Goal: Information Seeking & Learning: Check status

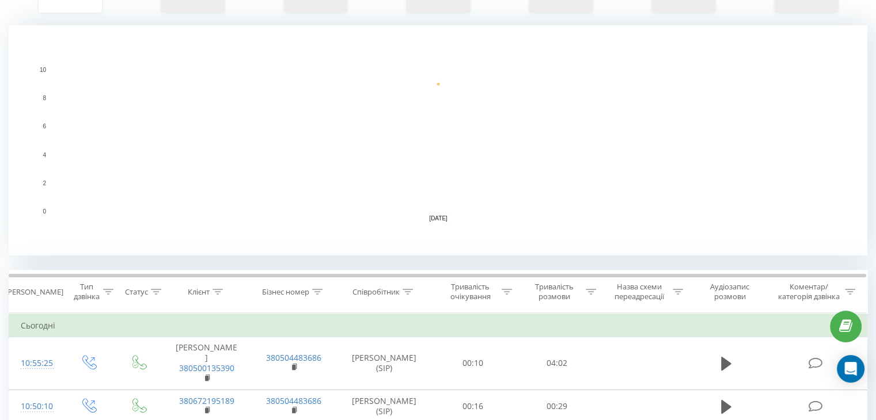
scroll to position [346, 0]
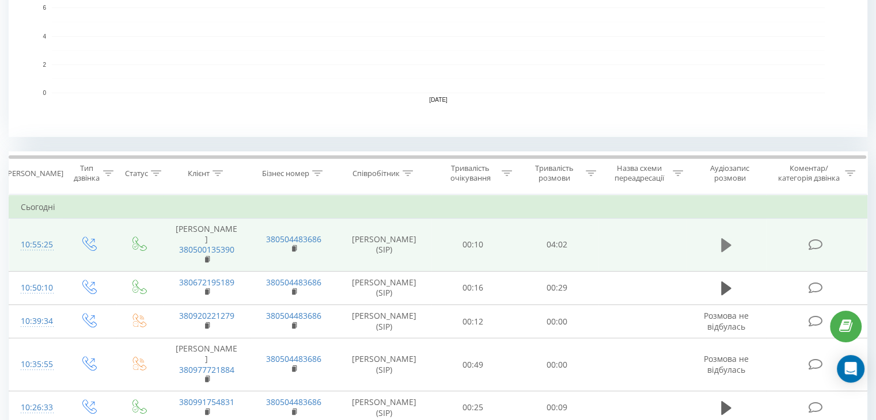
click at [726, 247] on icon at bounding box center [726, 245] width 10 height 14
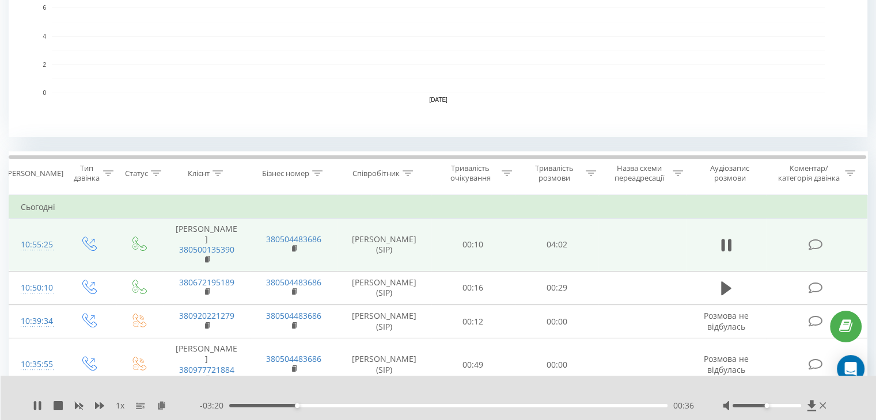
click at [303, 406] on div "00:36" at bounding box center [448, 405] width 438 height 3
click at [313, 405] on div "00:41" at bounding box center [448, 405] width 438 height 3
click at [320, 407] on div "00:46" at bounding box center [448, 405] width 438 height 3
click at [327, 406] on div "00:53" at bounding box center [448, 405] width 438 height 3
click at [346, 405] on div "01:03" at bounding box center [448, 405] width 438 height 3
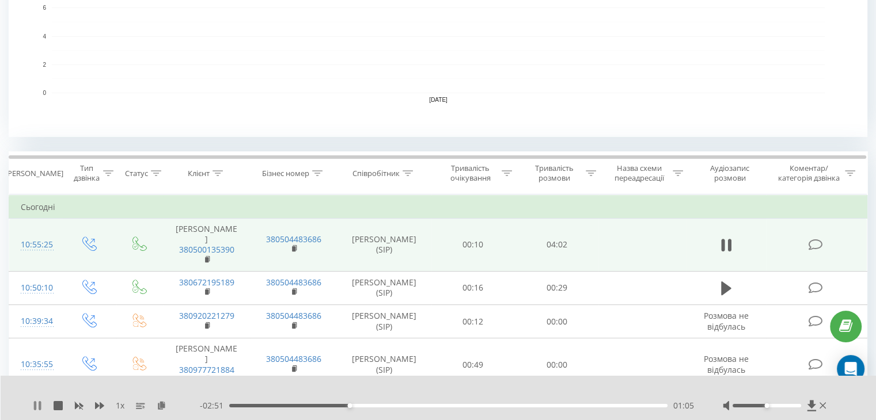
click at [39, 406] on icon at bounding box center [40, 405] width 2 height 9
click at [39, 406] on icon at bounding box center [37, 405] width 7 height 9
click at [346, 405] on div "01:03" at bounding box center [448, 405] width 438 height 3
click at [349, 404] on div "01:06" at bounding box center [448, 405] width 438 height 3
click at [346, 405] on div "01:05" at bounding box center [448, 405] width 438 height 3
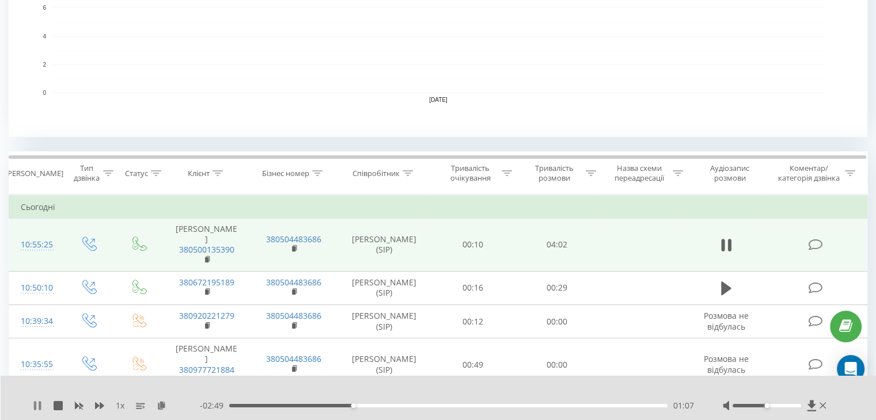
click at [37, 406] on icon at bounding box center [37, 405] width 9 height 9
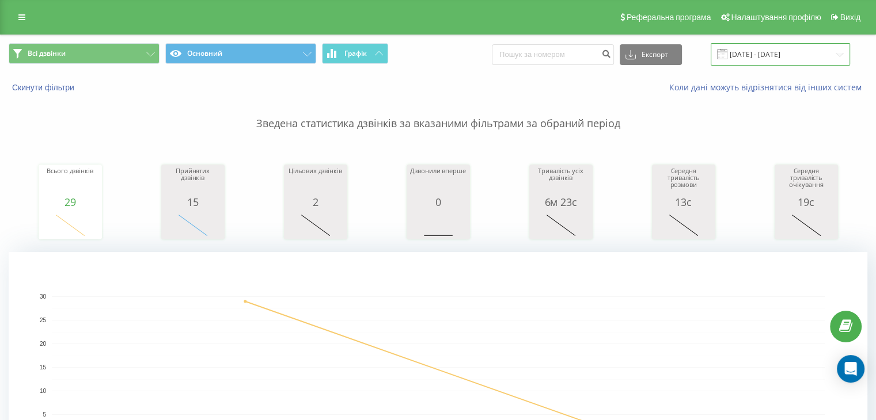
click at [763, 52] on input "[DATE] - [DATE]" at bounding box center [780, 54] width 139 height 22
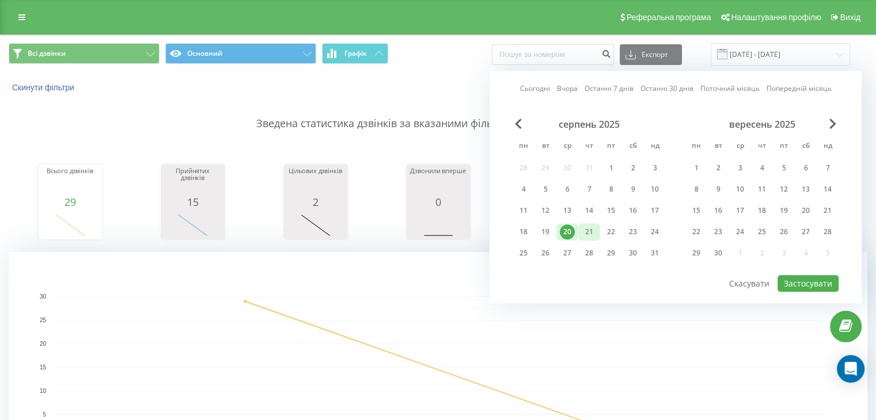
click at [586, 232] on div "21" at bounding box center [589, 232] width 15 height 15
click at [807, 280] on button "Застосувати" at bounding box center [808, 283] width 61 height 17
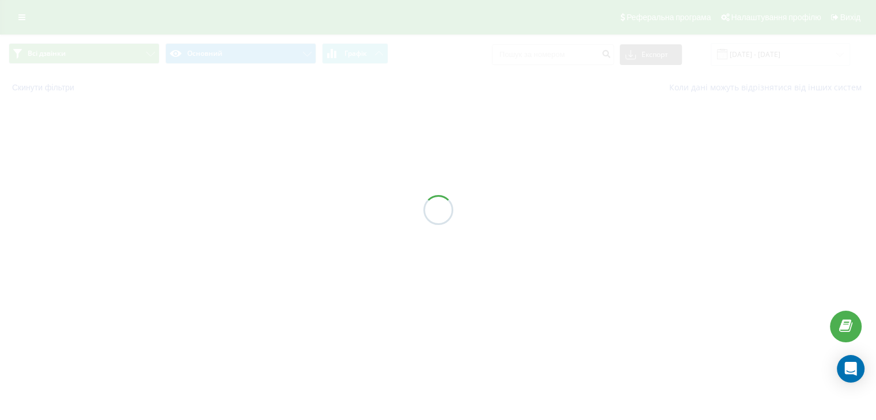
type input "[DATE] - [DATE]"
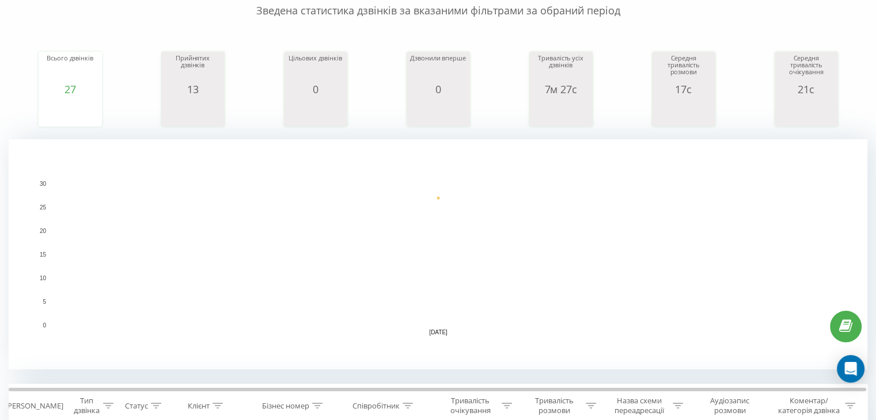
scroll to position [58, 0]
